Goal: Transaction & Acquisition: Purchase product/service

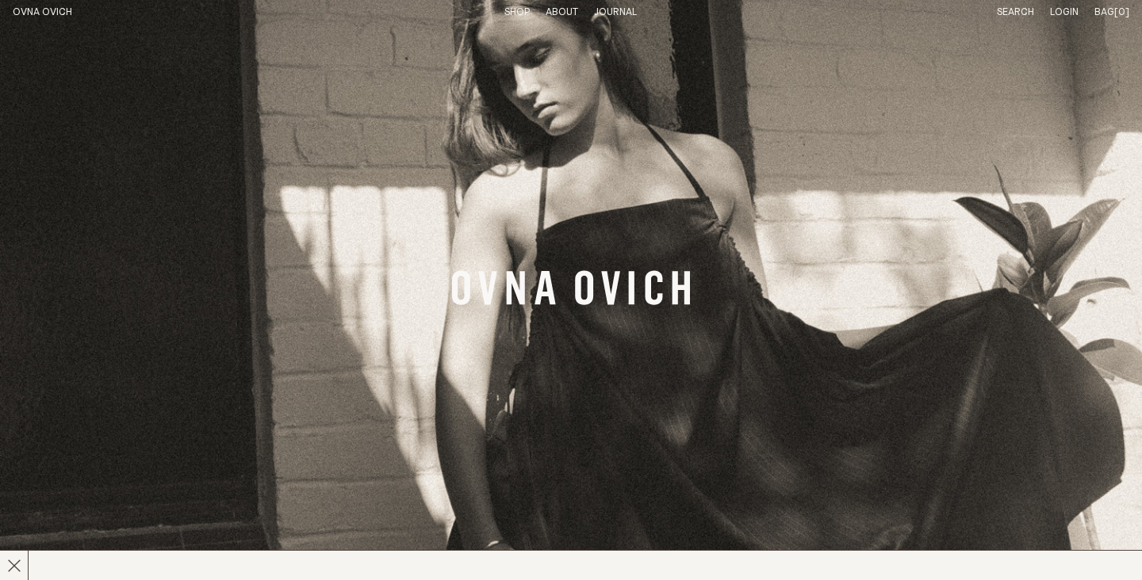
click at [516, 9] on link "Shop" at bounding box center [516, 12] width 25 height 10
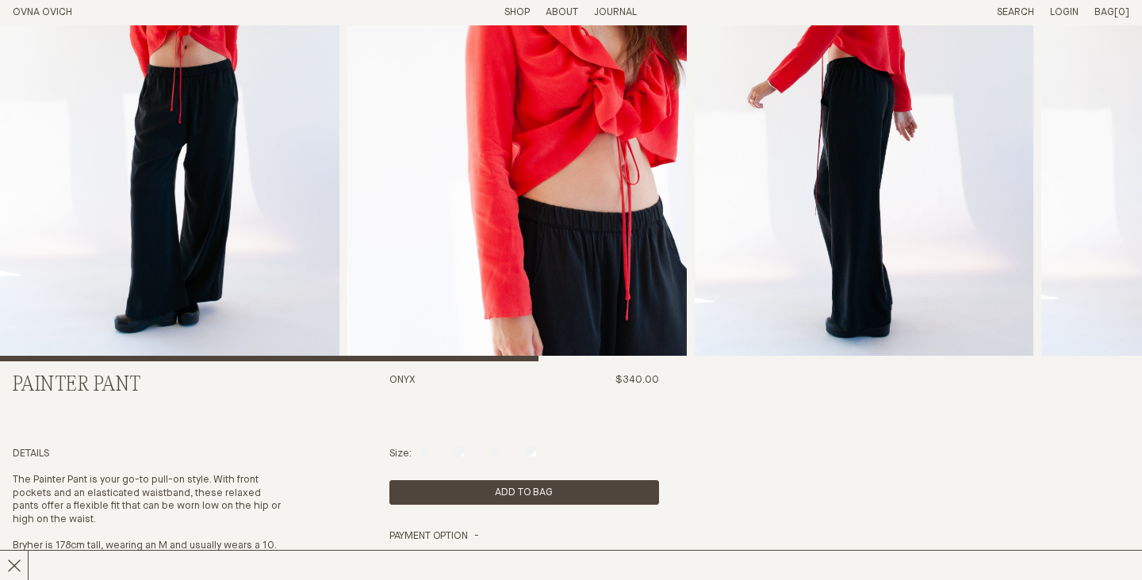
scroll to position [179, 0]
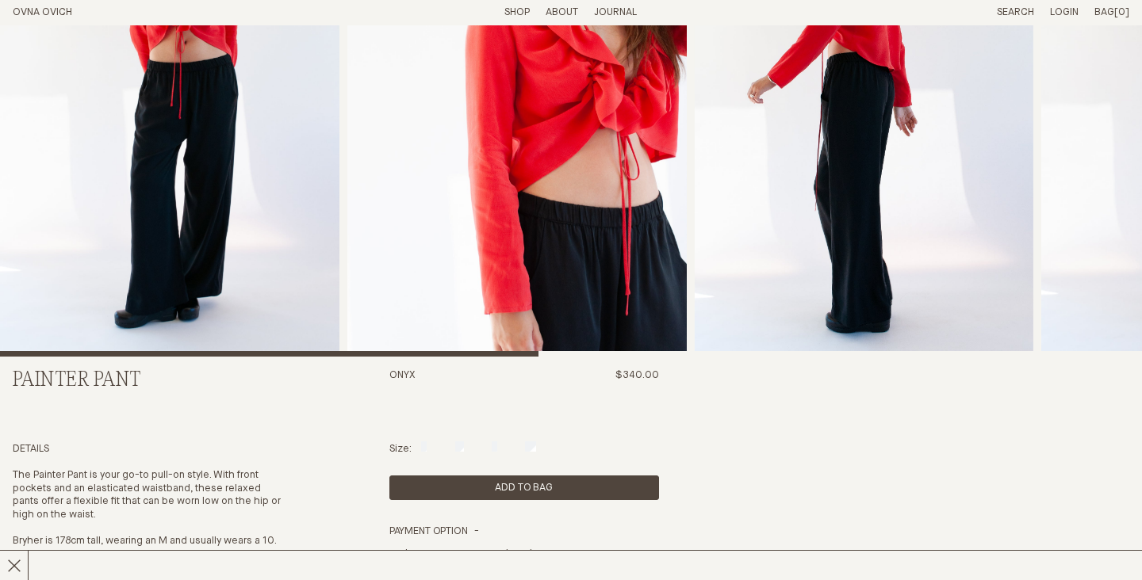
click at [197, 119] on img "1 / 7" at bounding box center [169, 101] width 339 height 511
